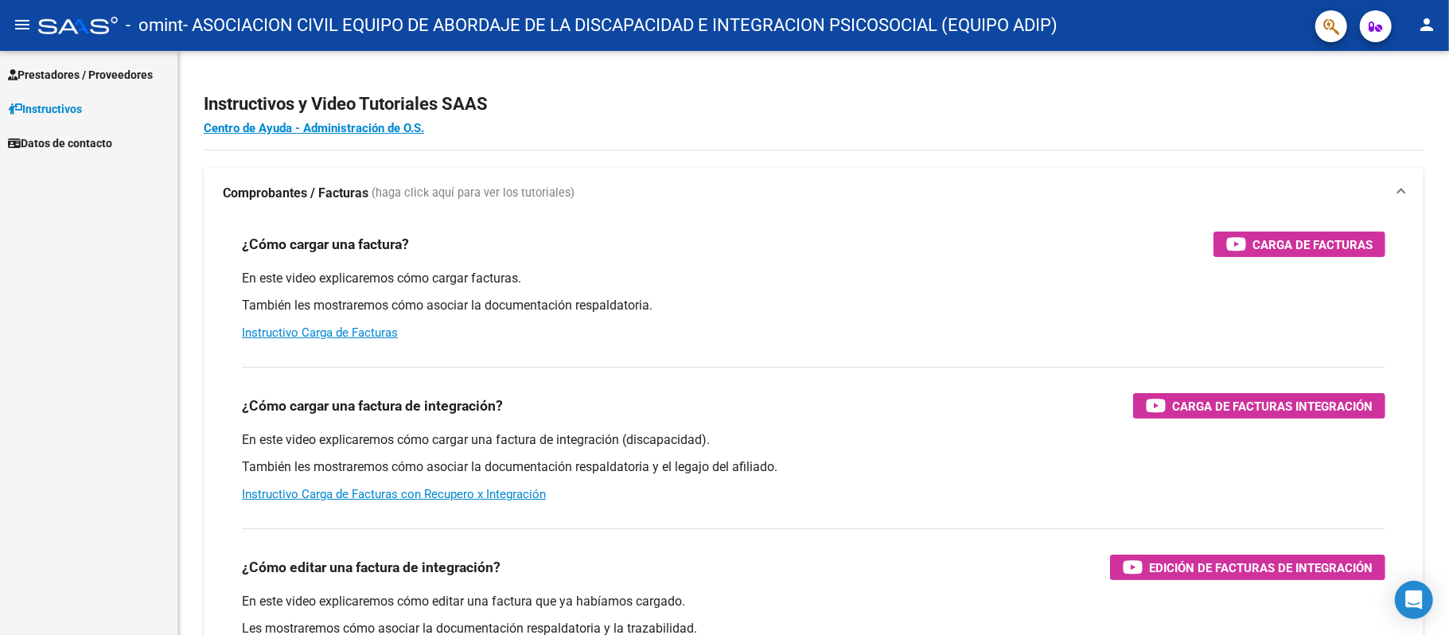
click at [68, 73] on span "Prestadores / Proveedores" at bounding box center [80, 75] width 145 height 18
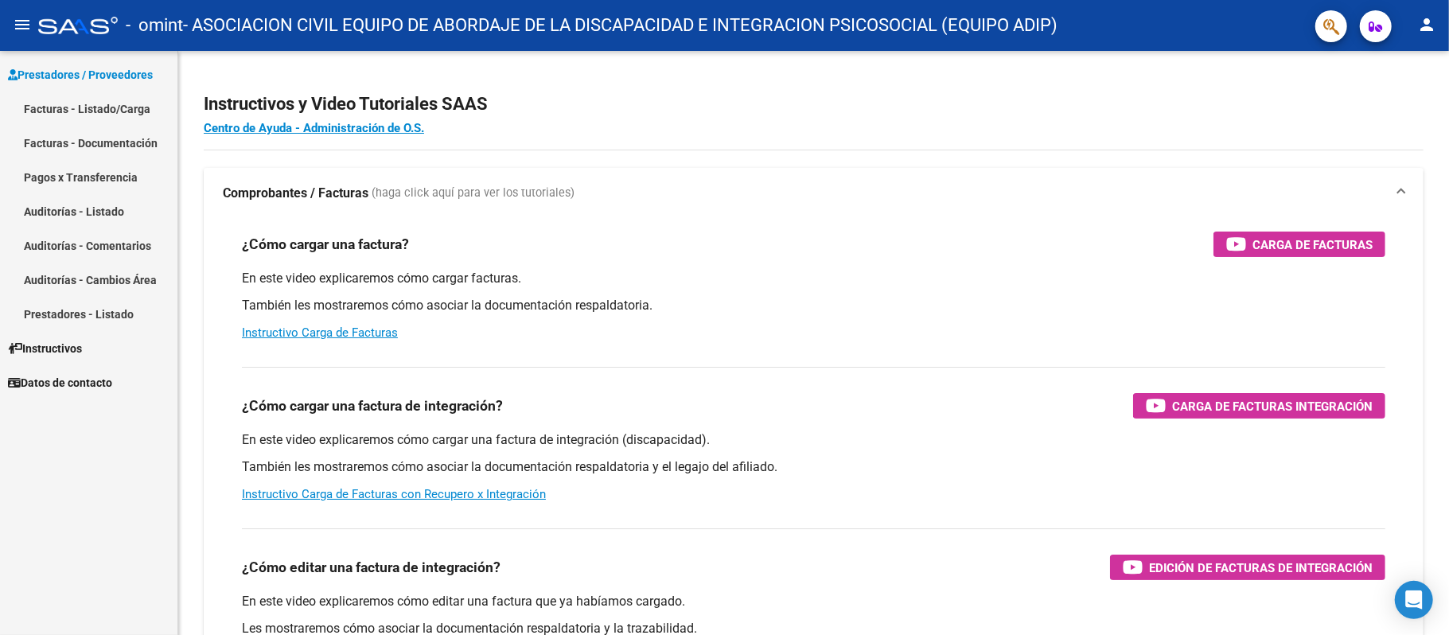
click at [89, 109] on link "Facturas - Listado/Carga" at bounding box center [88, 109] width 177 height 34
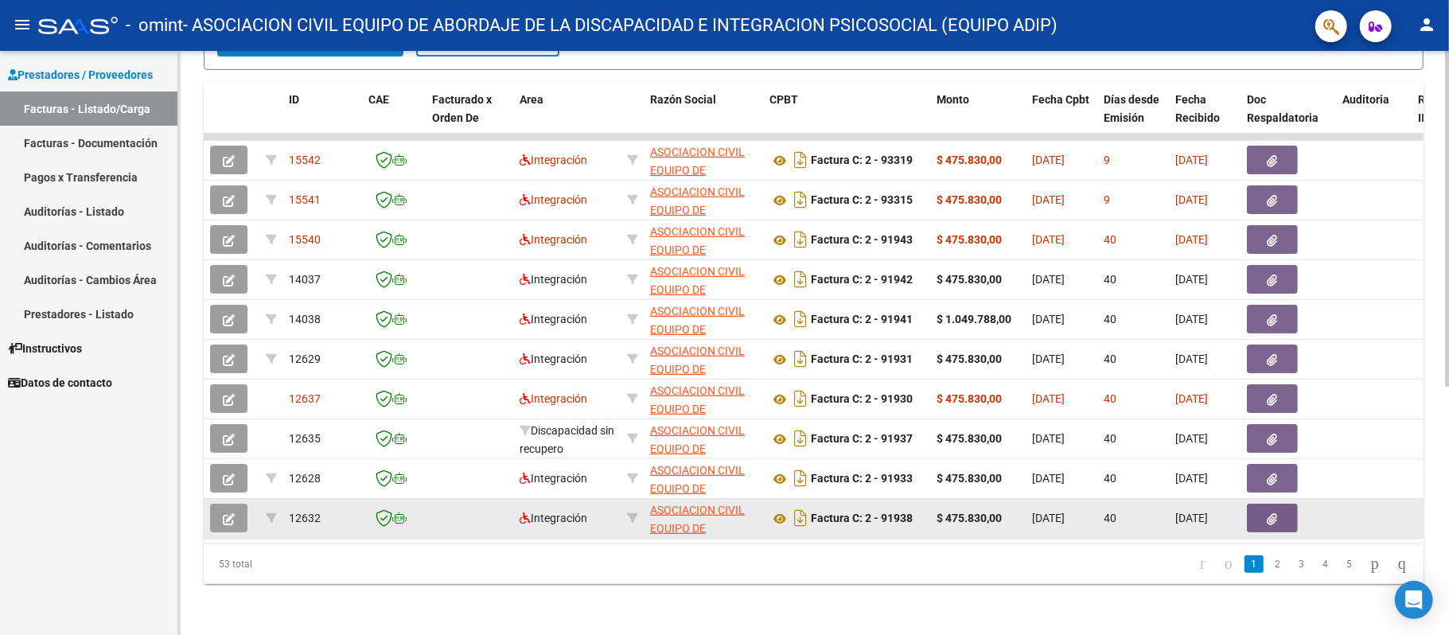
scroll to position [431, 0]
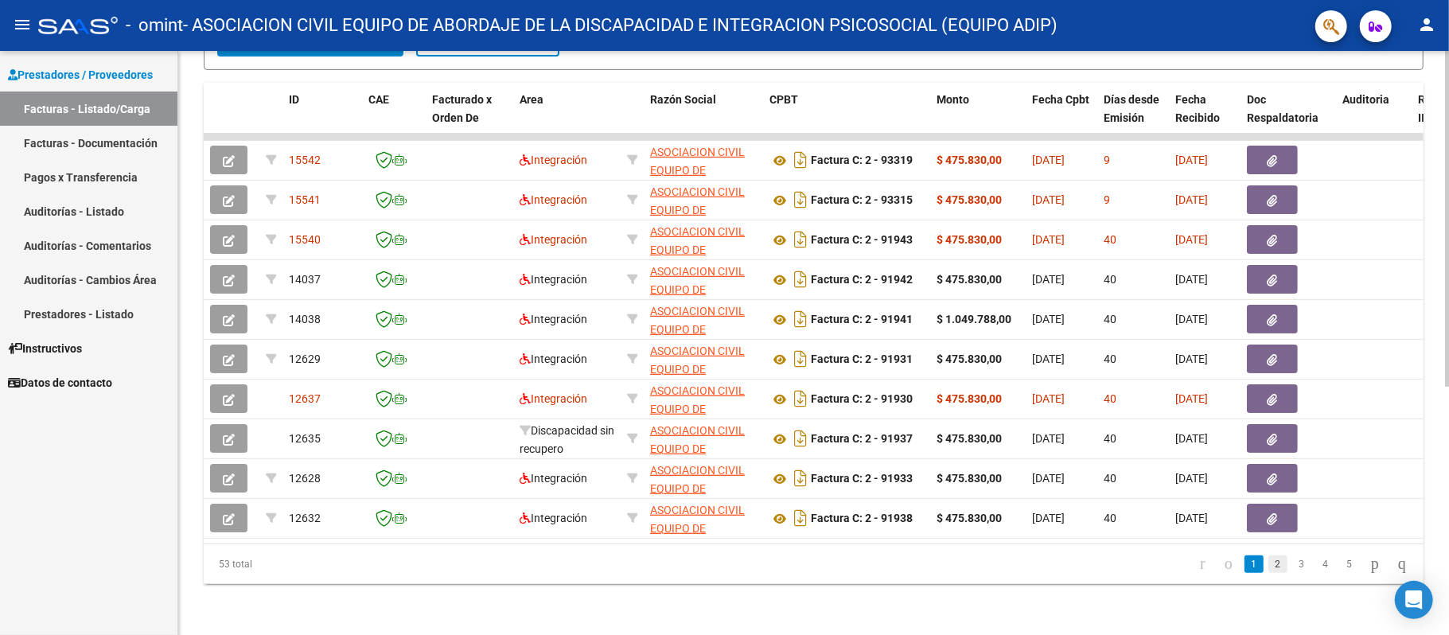
click at [1269, 570] on link "2" at bounding box center [1278, 565] width 19 height 18
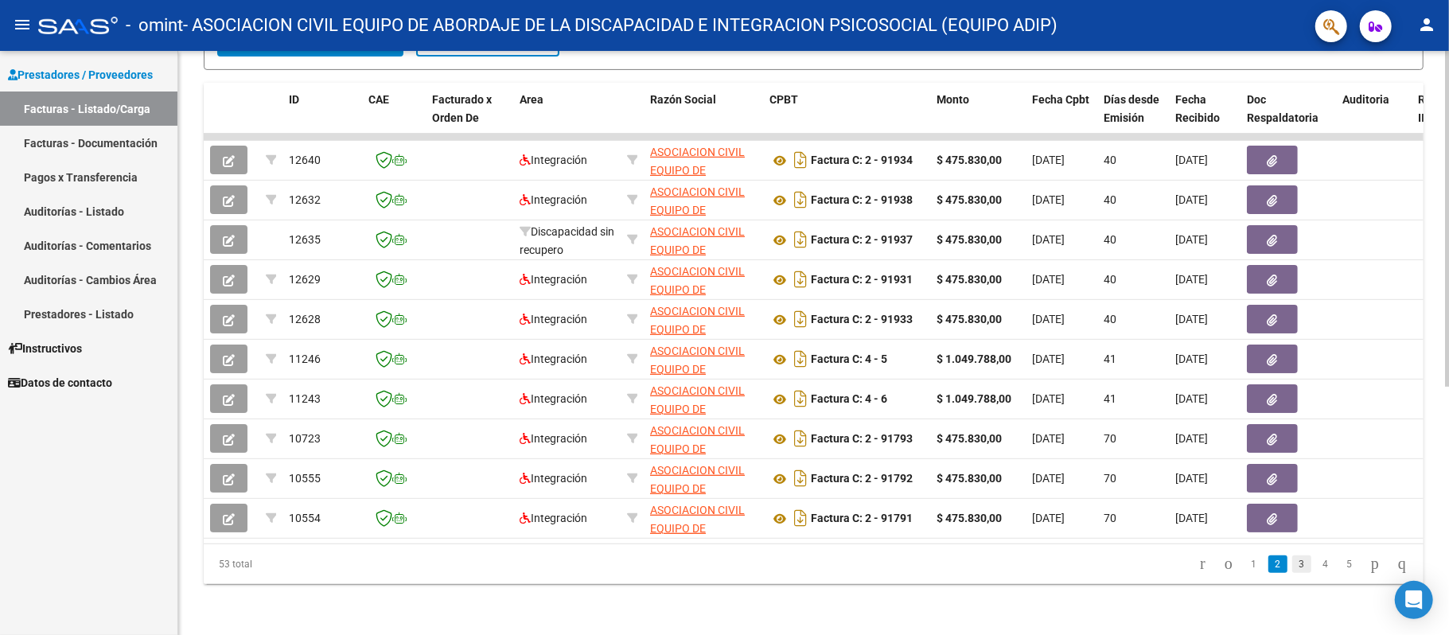
click at [1293, 560] on link "3" at bounding box center [1302, 565] width 19 height 18
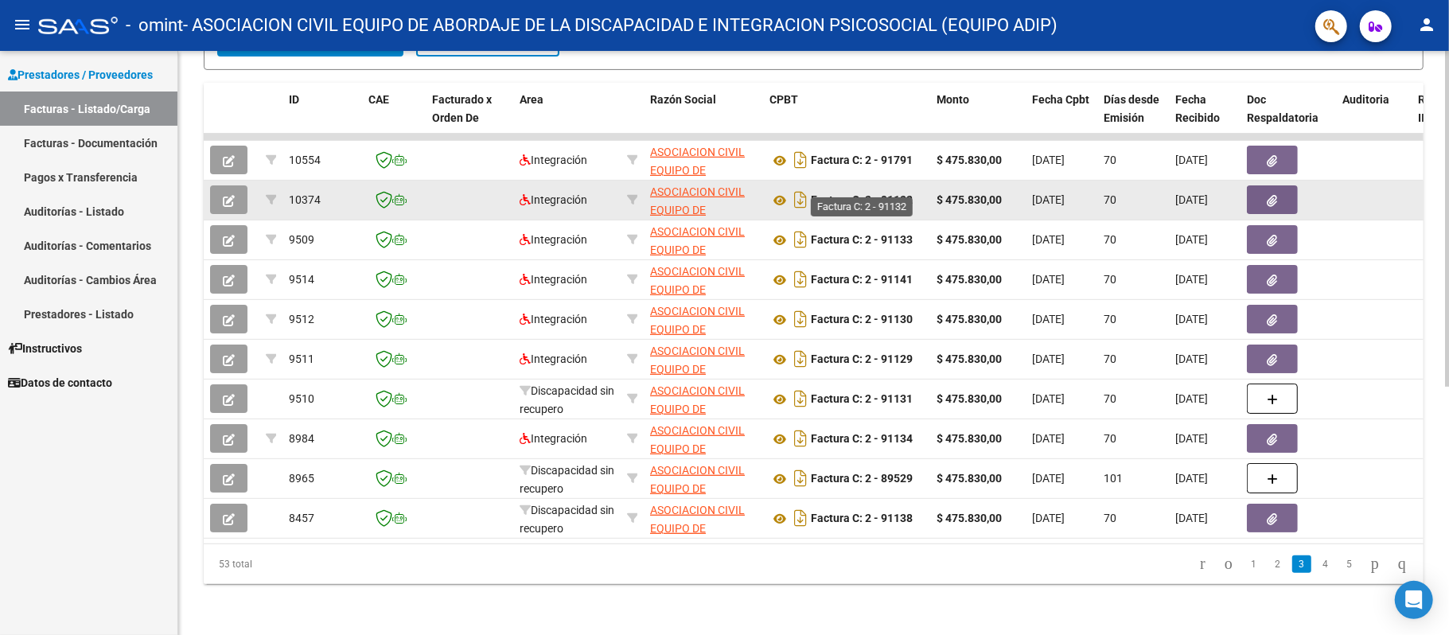
click at [883, 194] on strong "Factura C: 2 - 91132" at bounding box center [862, 200] width 102 height 13
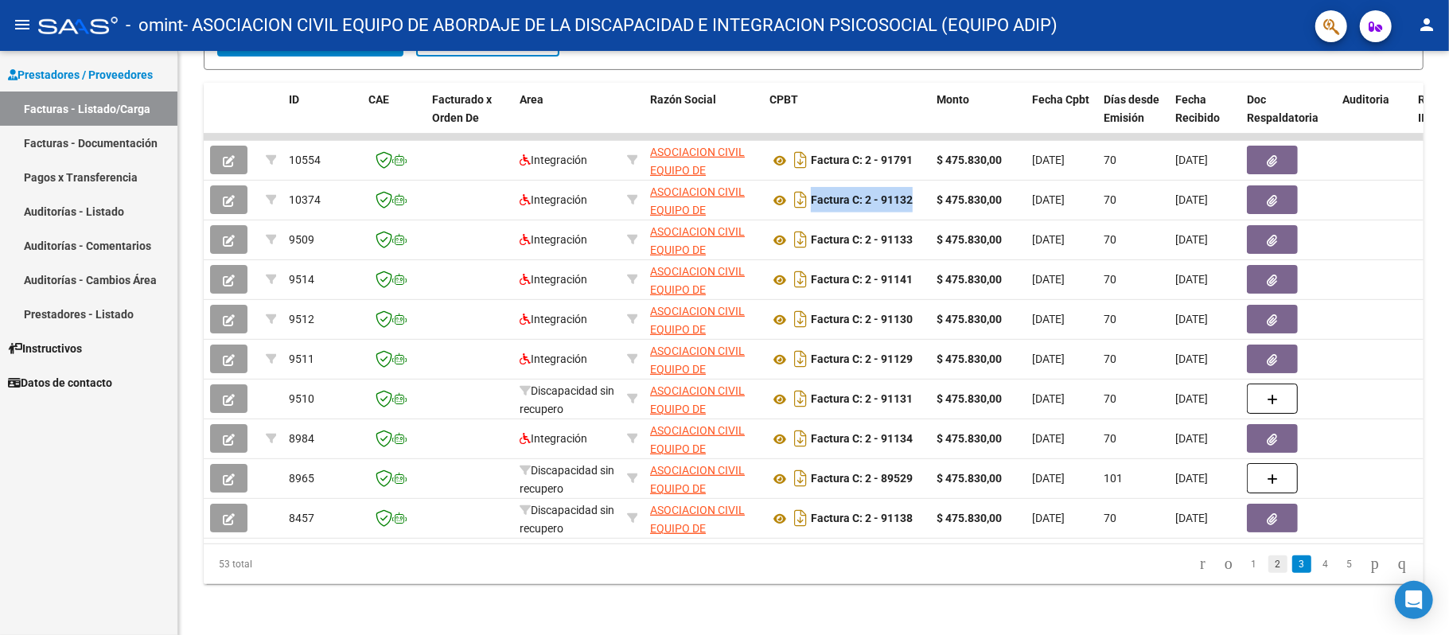
click at [1269, 561] on link "2" at bounding box center [1278, 565] width 19 height 18
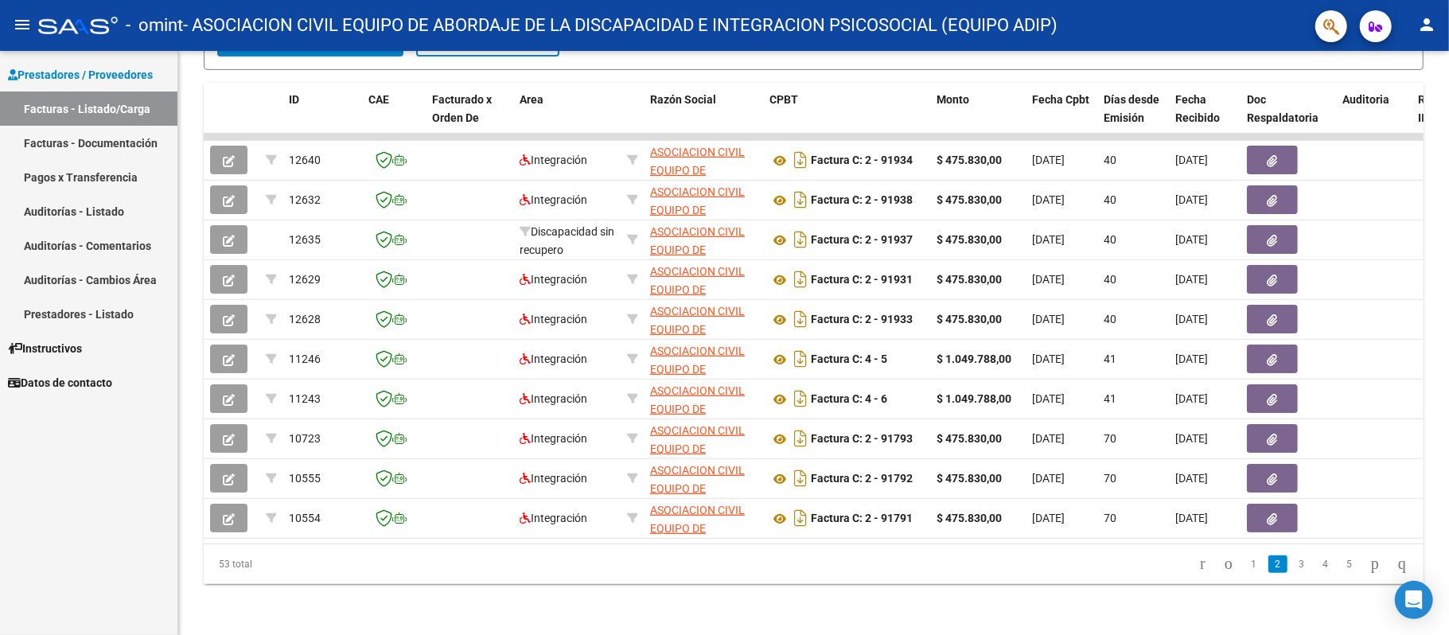
click at [955, 555] on datatable-pager "1 2 3 4 5" at bounding box center [934, 564] width 963 height 27
click at [1245, 565] on link "1" at bounding box center [1254, 565] width 19 height 18
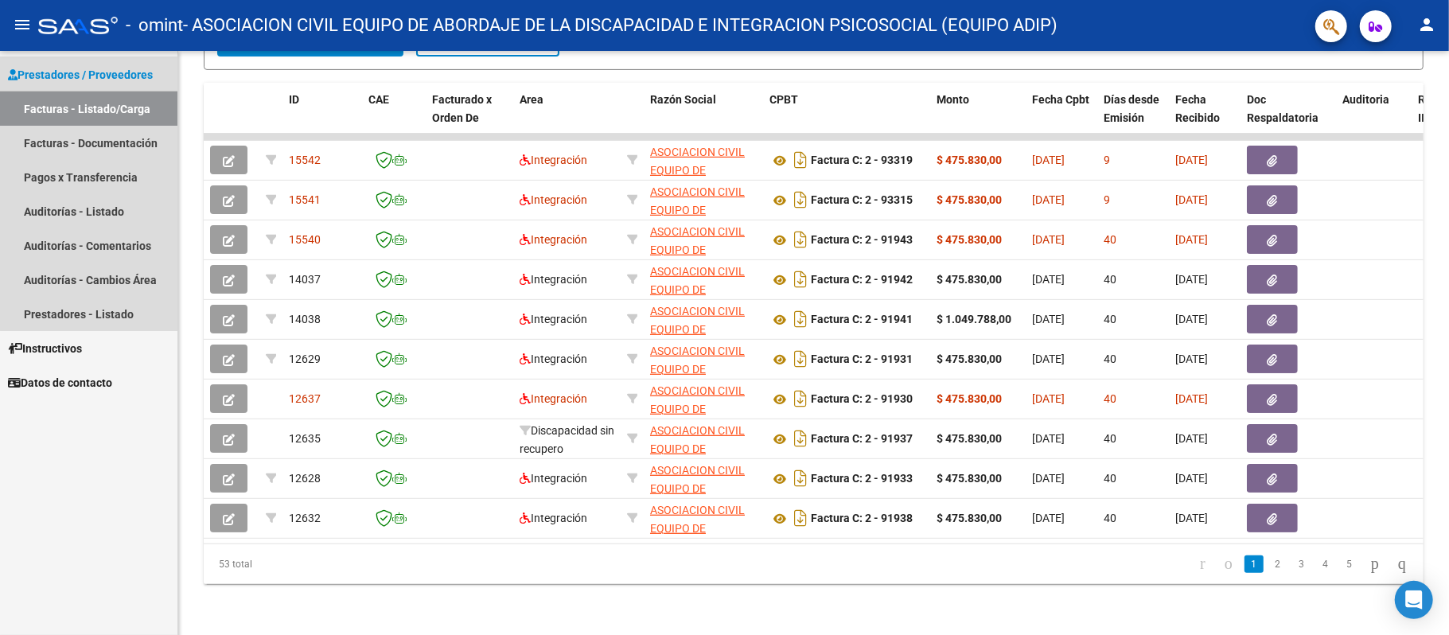
click at [112, 109] on link "Facturas - Listado/Carga" at bounding box center [88, 109] width 177 height 34
click at [137, 213] on link "Auditorías - Listado" at bounding box center [88, 211] width 177 height 34
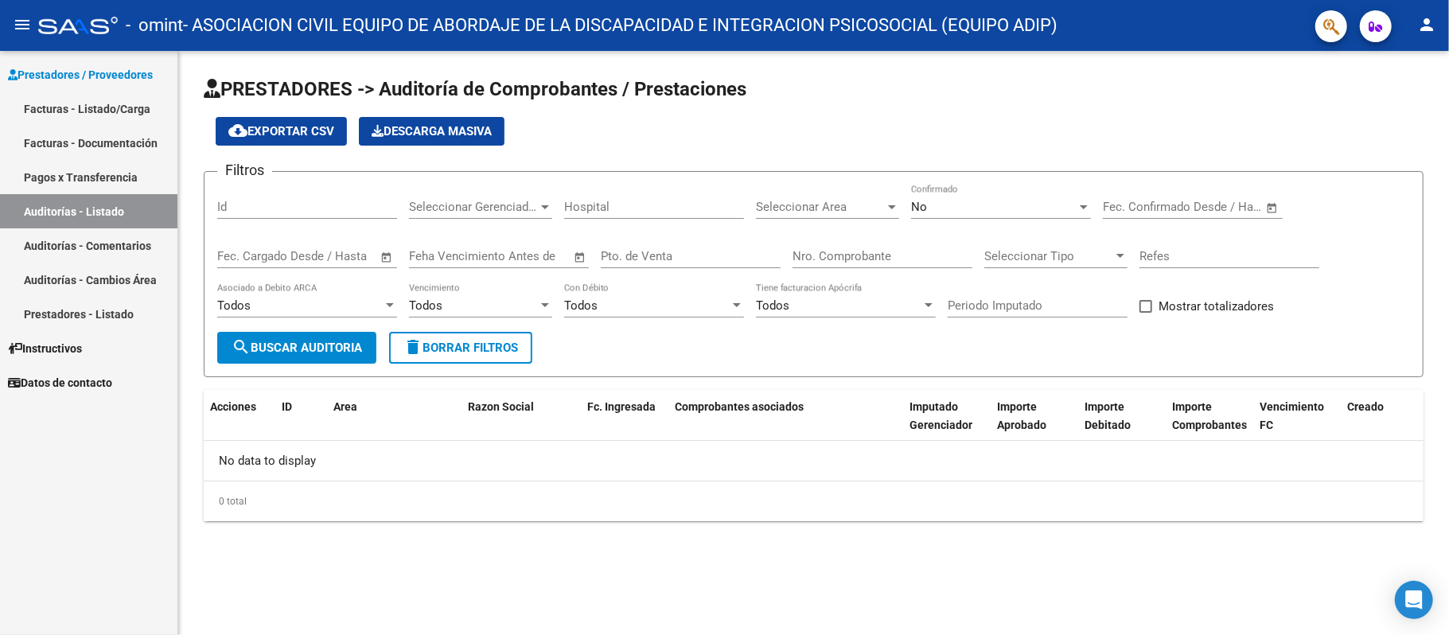
click at [349, 347] on span "search Buscar Auditoria" at bounding box center [297, 348] width 131 height 14
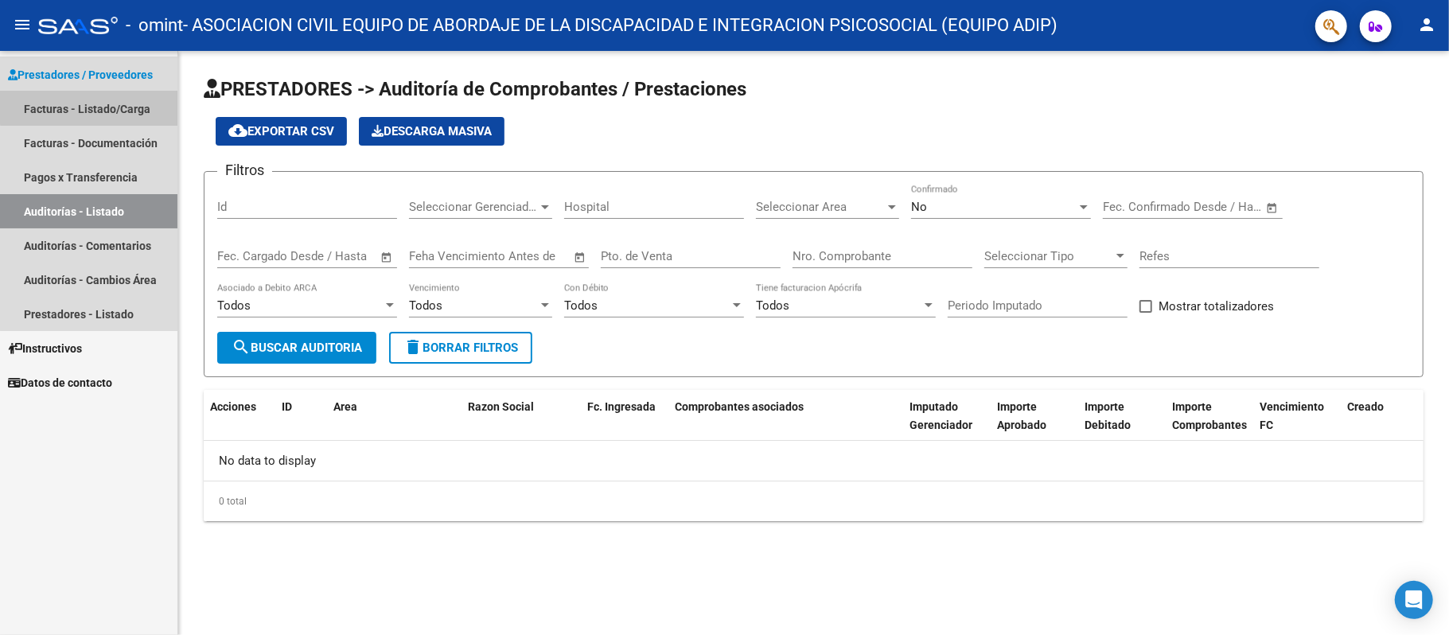
click at [100, 107] on link "Facturas - Listado/Carga" at bounding box center [88, 109] width 177 height 34
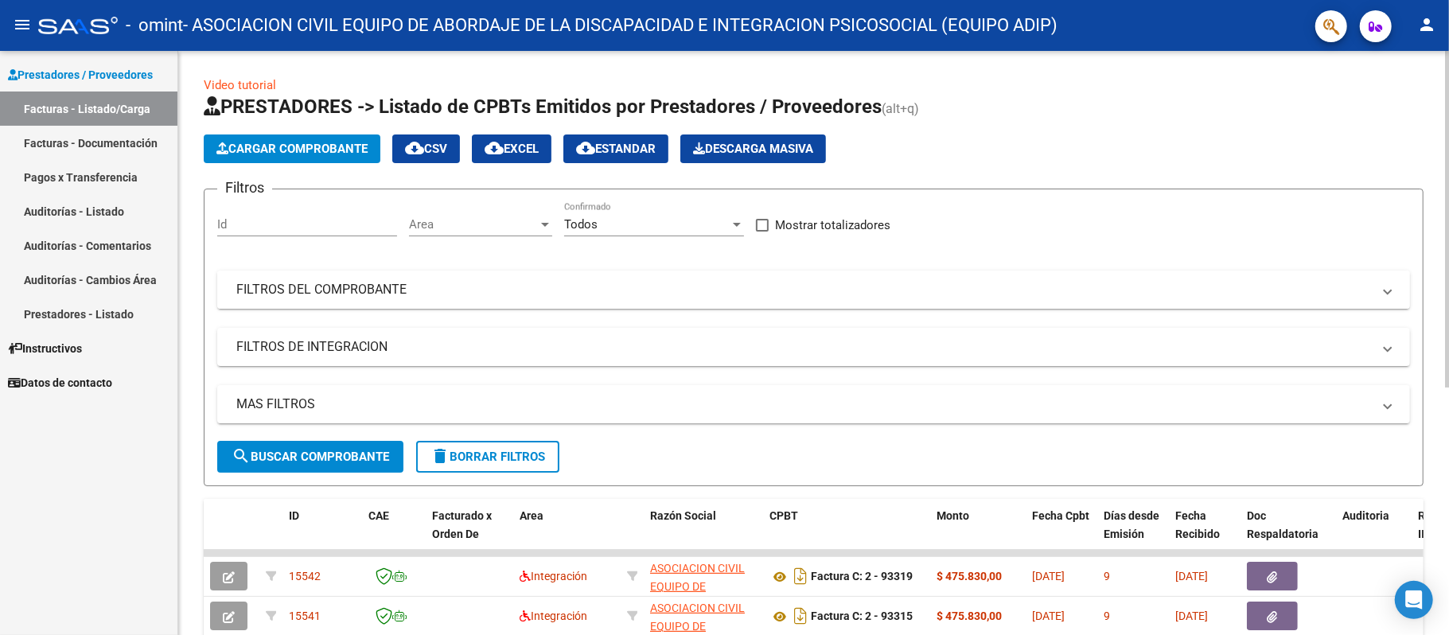
click at [341, 296] on mat-panel-title "FILTROS DEL COMPROBANTE" at bounding box center [804, 290] width 1136 height 18
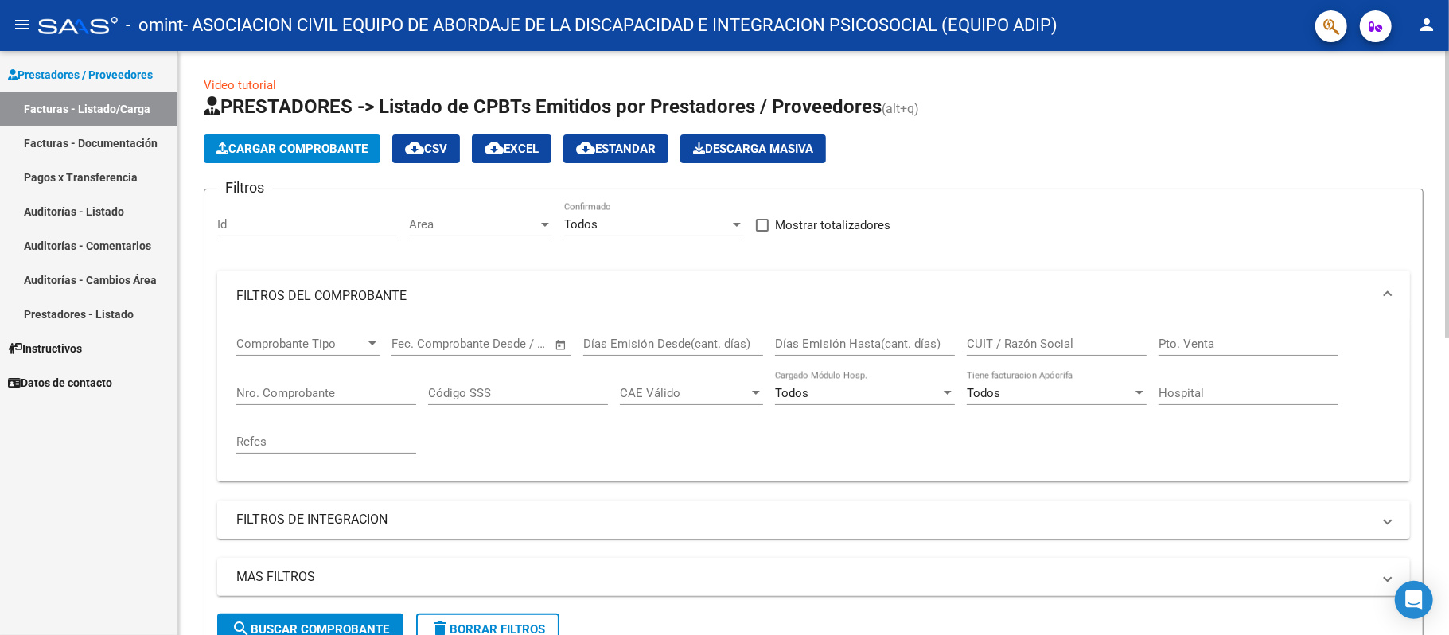
click at [341, 295] on mat-panel-title "FILTROS DEL COMPROBANTE" at bounding box center [804, 296] width 1136 height 18
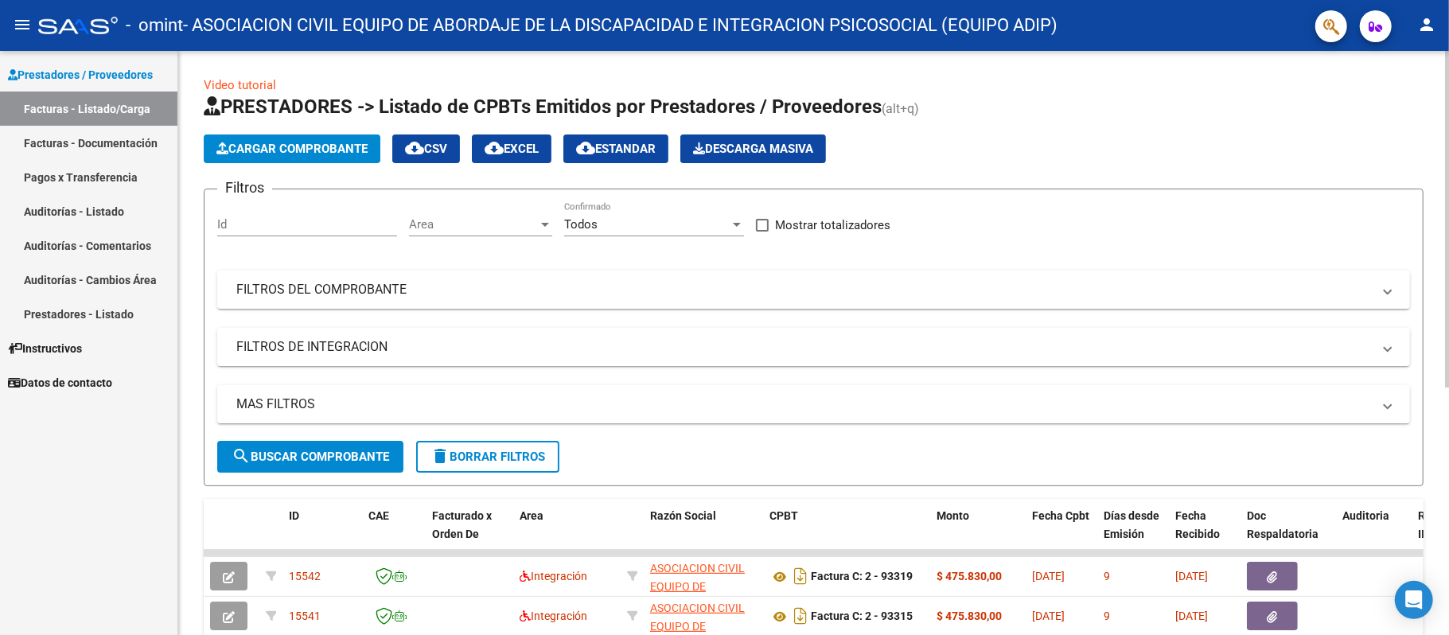
click at [504, 148] on mat-icon "cloud_download" at bounding box center [494, 147] width 19 height 19
